Goal: Information Seeking & Learning: Learn about a topic

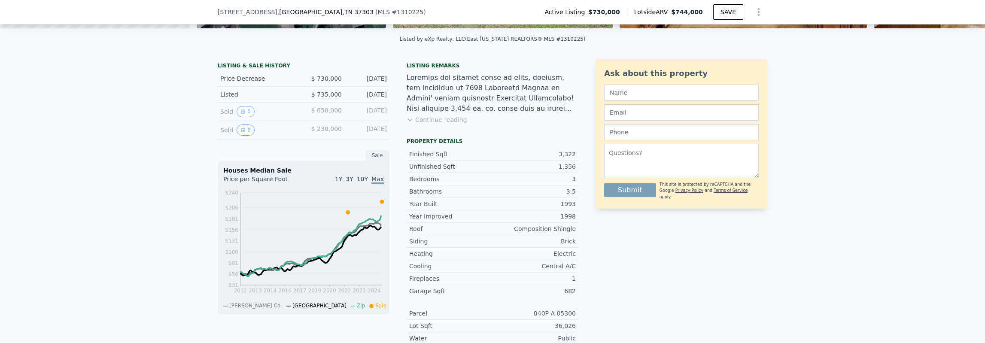
scroll to position [215, 0]
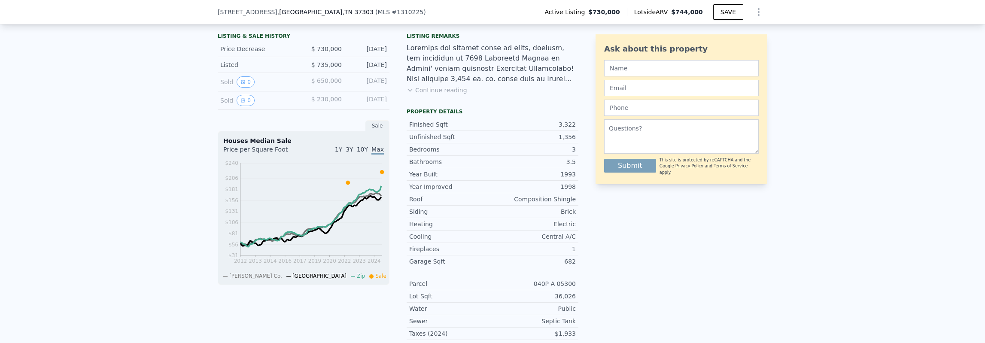
click at [443, 94] on button "Continue reading" at bounding box center [437, 90] width 61 height 9
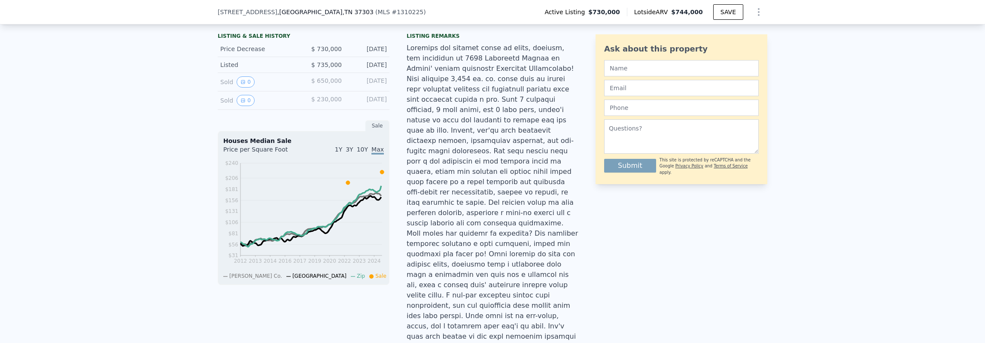
scroll to position [172, 0]
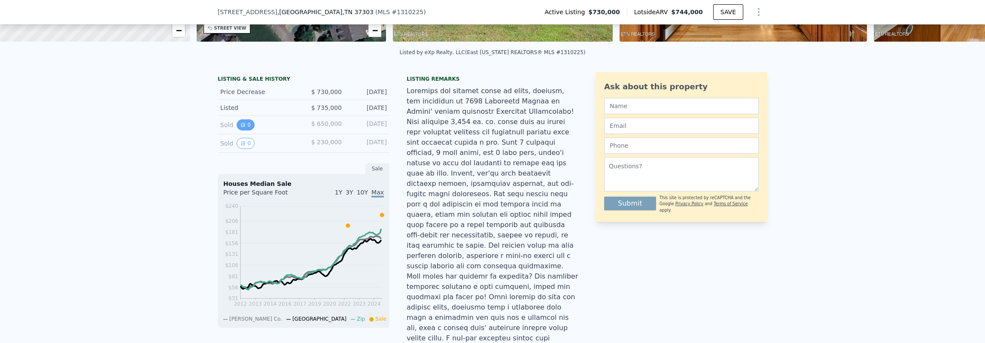
click at [241, 131] on button "0" at bounding box center [246, 124] width 18 height 11
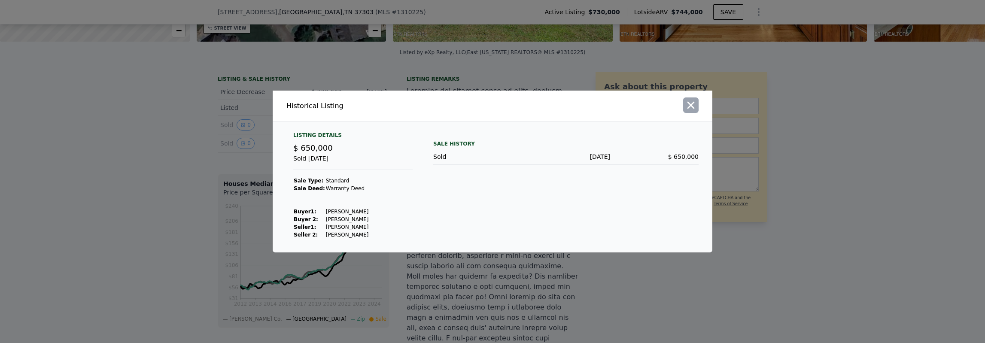
click at [689, 109] on icon "button" at bounding box center [690, 105] width 7 height 7
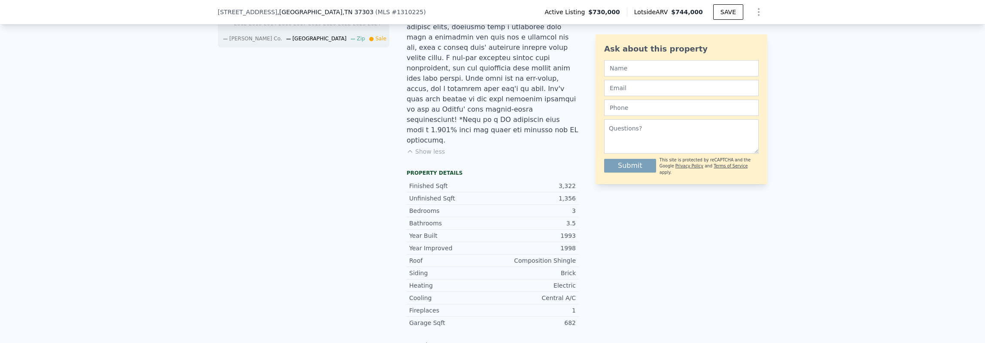
scroll to position [429, 0]
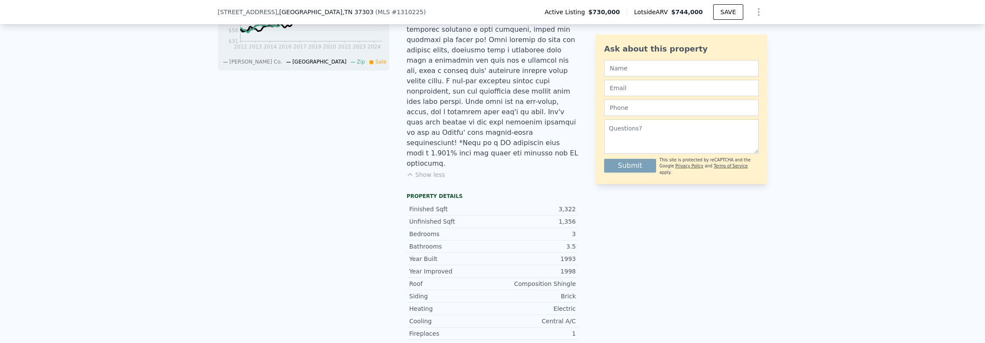
drag, startPoint x: 643, startPoint y: 13, endPoint x: 675, endPoint y: 15, distance: 32.3
click at [671, 15] on span "Lotside ARV" at bounding box center [652, 12] width 37 height 9
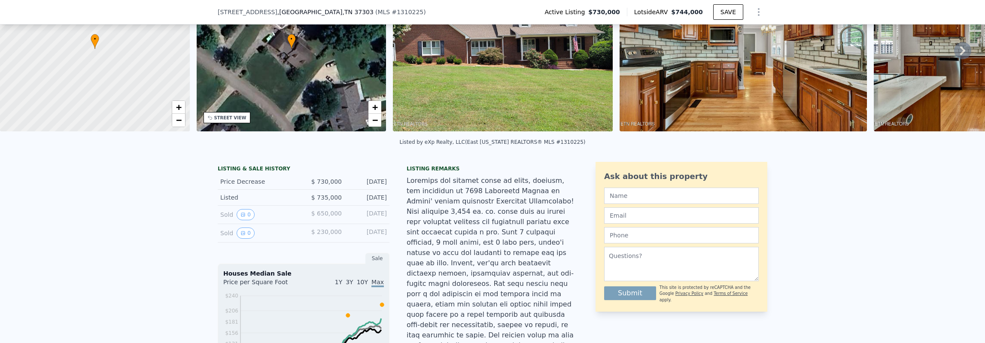
scroll to position [0, 0]
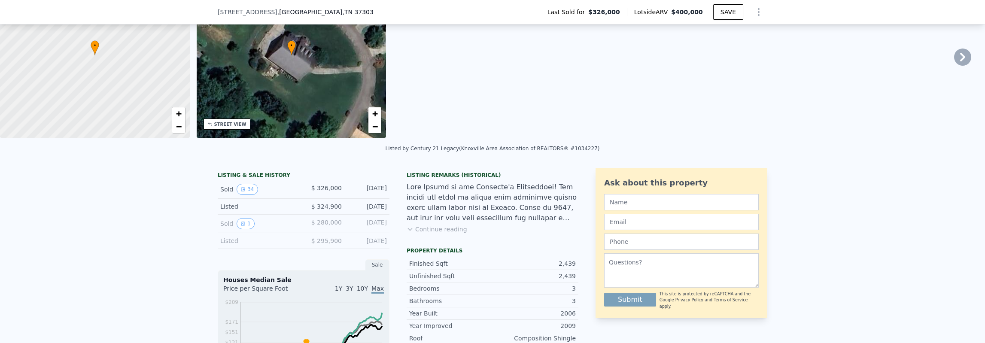
scroll to position [82, 0]
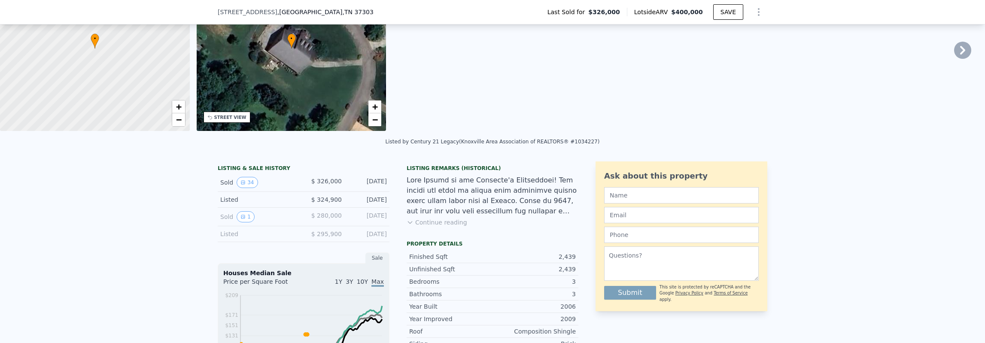
click at [446, 227] on button "Continue reading" at bounding box center [437, 222] width 61 height 9
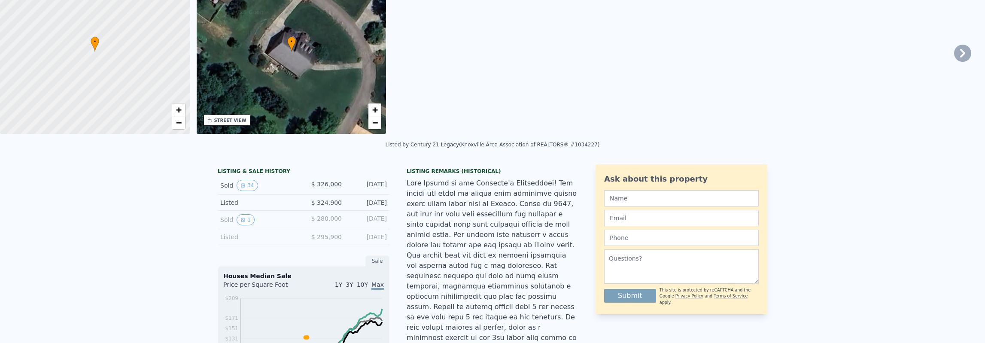
scroll to position [0, 0]
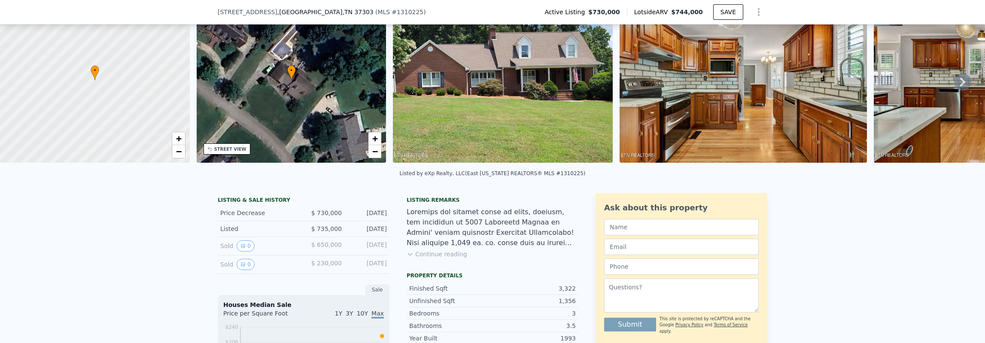
scroll to position [82, 0]
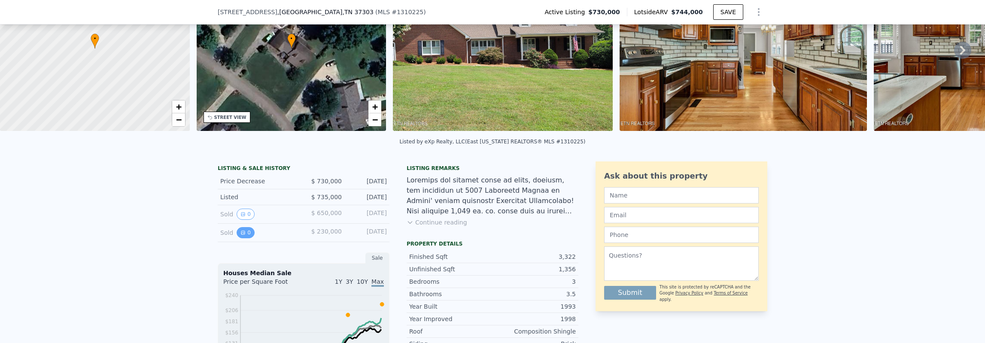
click at [240, 235] on icon "View historical data" at bounding box center [242, 232] width 5 height 5
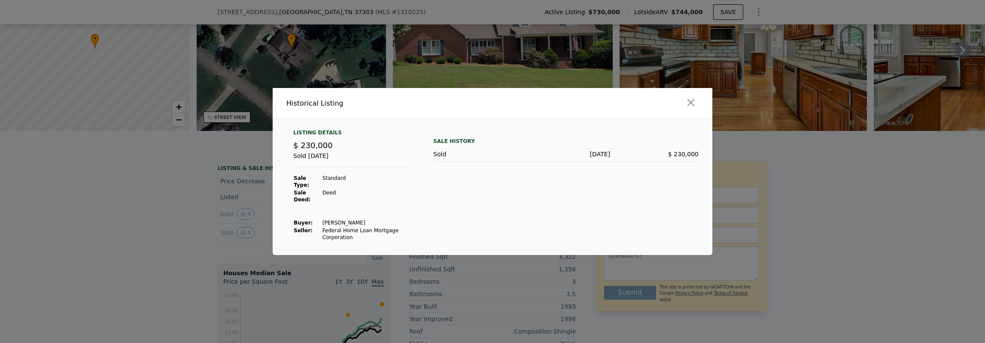
click at [206, 206] on div at bounding box center [492, 171] width 985 height 343
